Goal: Task Accomplishment & Management: Complete application form

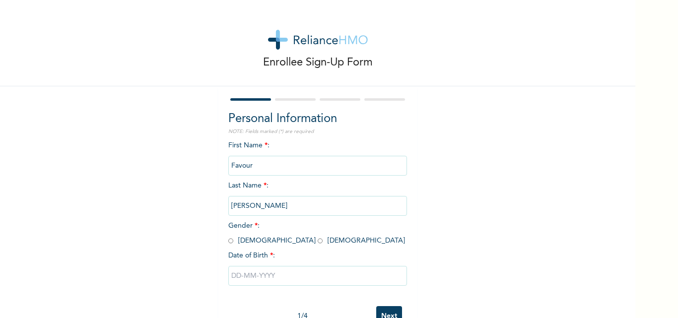
click at [312, 160] on input "Favour" at bounding box center [317, 166] width 179 height 20
click at [317, 241] on input "radio" at bounding box center [319, 240] width 5 height 9
radio input "true"
click at [255, 278] on input "text" at bounding box center [317, 276] width 179 height 20
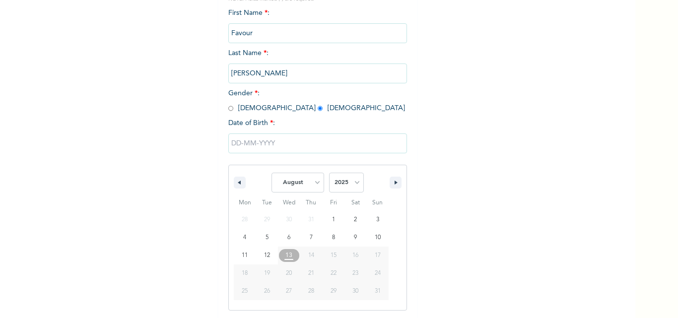
scroll to position [133, 0]
click at [299, 183] on select "January February March April May June July August September October November De…" at bounding box center [297, 182] width 53 height 20
select select "2"
click at [271, 173] on select "January February March April May June July August September October November De…" at bounding box center [297, 182] width 53 height 20
click at [330, 180] on select "2025 2024 2023 2022 2021 2020 2019 2018 2017 2016 2015 2014 2013 2012 2011 2010…" at bounding box center [346, 182] width 35 height 20
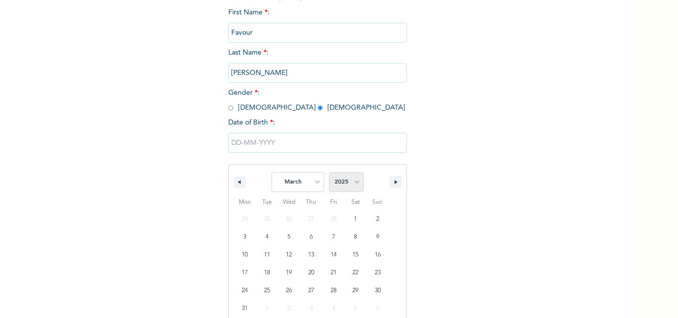
select select "2001"
click at [329, 173] on select "2025 2024 2023 2022 2021 2020 2019 2018 2017 2016 2015 2014 2013 2012 2011 2010…" at bounding box center [346, 182] width 35 height 20
type input "[DATE]"
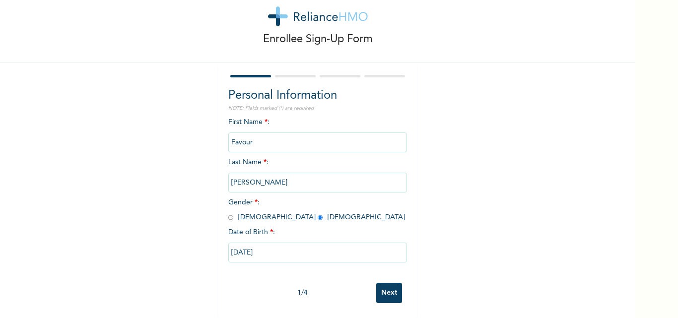
scroll to position [31, 0]
click at [387, 283] on input "Next" at bounding box center [389, 293] width 26 height 20
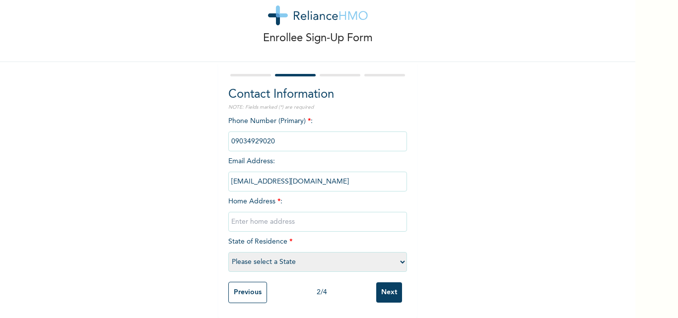
click at [281, 213] on input "text" at bounding box center [317, 222] width 179 height 20
type input "[GEOGRAPHIC_DATA] 1"
click at [296, 259] on select "Please select a State [PERSON_NAME] (FCT) [PERSON_NAME] Ibom [GEOGRAPHIC_DATA] …" at bounding box center [317, 262] width 179 height 20
select select "25"
click at [228, 252] on select "Please select a State [PERSON_NAME] (FCT) [PERSON_NAME] Ibom [GEOGRAPHIC_DATA] …" at bounding box center [317, 262] width 179 height 20
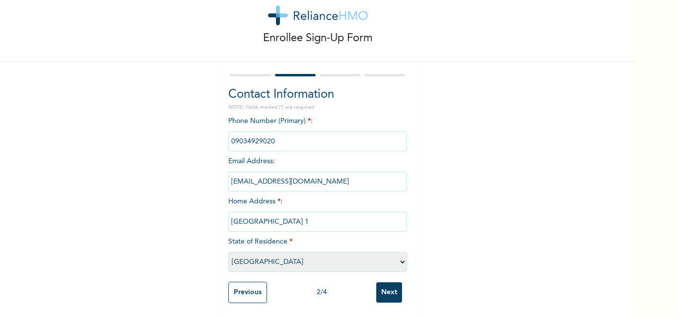
click at [385, 282] on input "Next" at bounding box center [389, 292] width 26 height 20
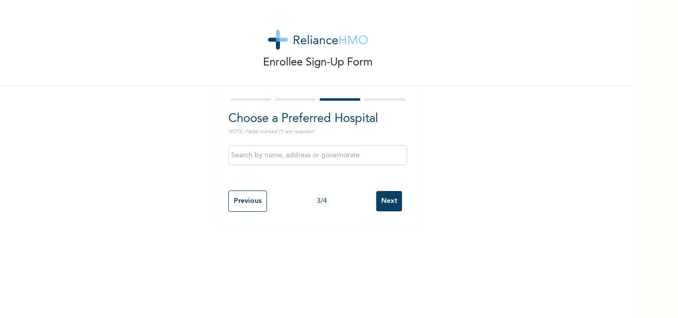
scroll to position [0, 0]
click at [323, 158] on input "text" at bounding box center [317, 155] width 179 height 20
click at [311, 156] on input "Afrimed Specialist Hospital" at bounding box center [317, 155] width 179 height 20
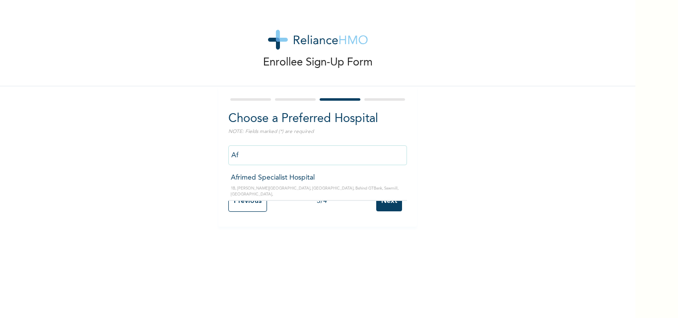
type input "A"
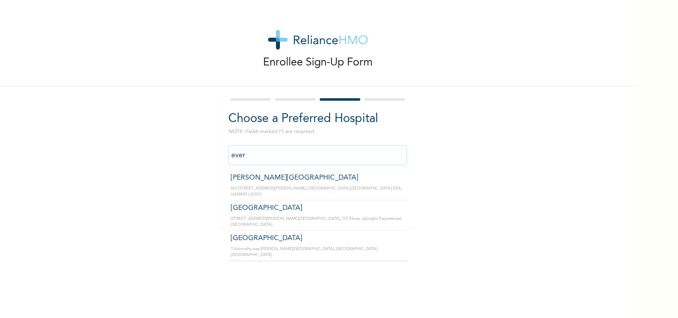
type input "[GEOGRAPHIC_DATA]"
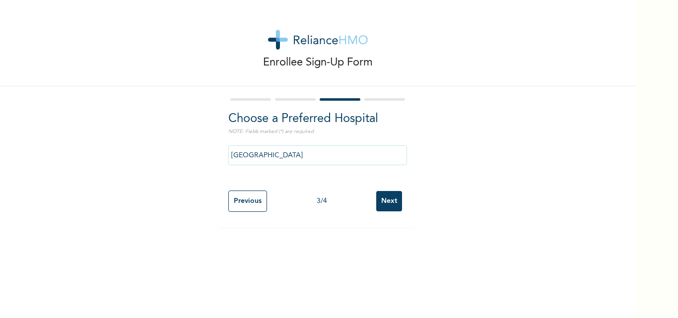
click at [387, 204] on input "Next" at bounding box center [389, 201] width 26 height 20
